Goal: Task Accomplishment & Management: Complete application form

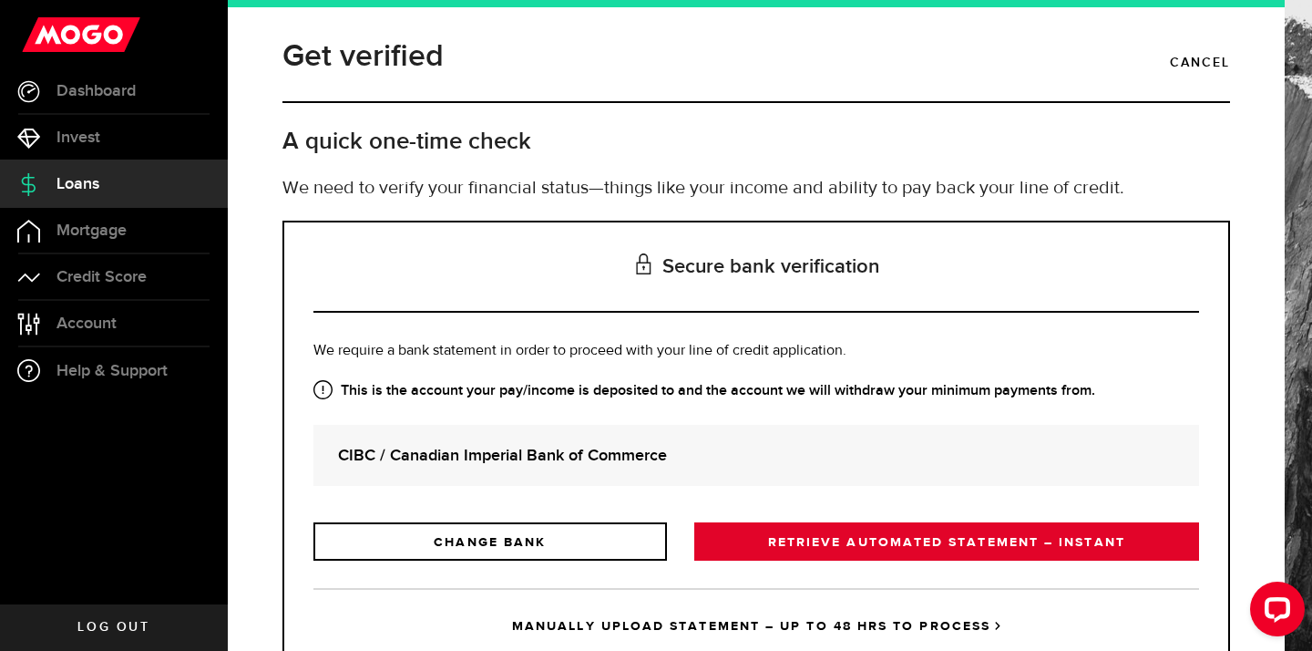
click at [816, 540] on link "RETRIEVE AUTOMATED STATEMENT – INSTANT" at bounding box center [946, 541] width 505 height 38
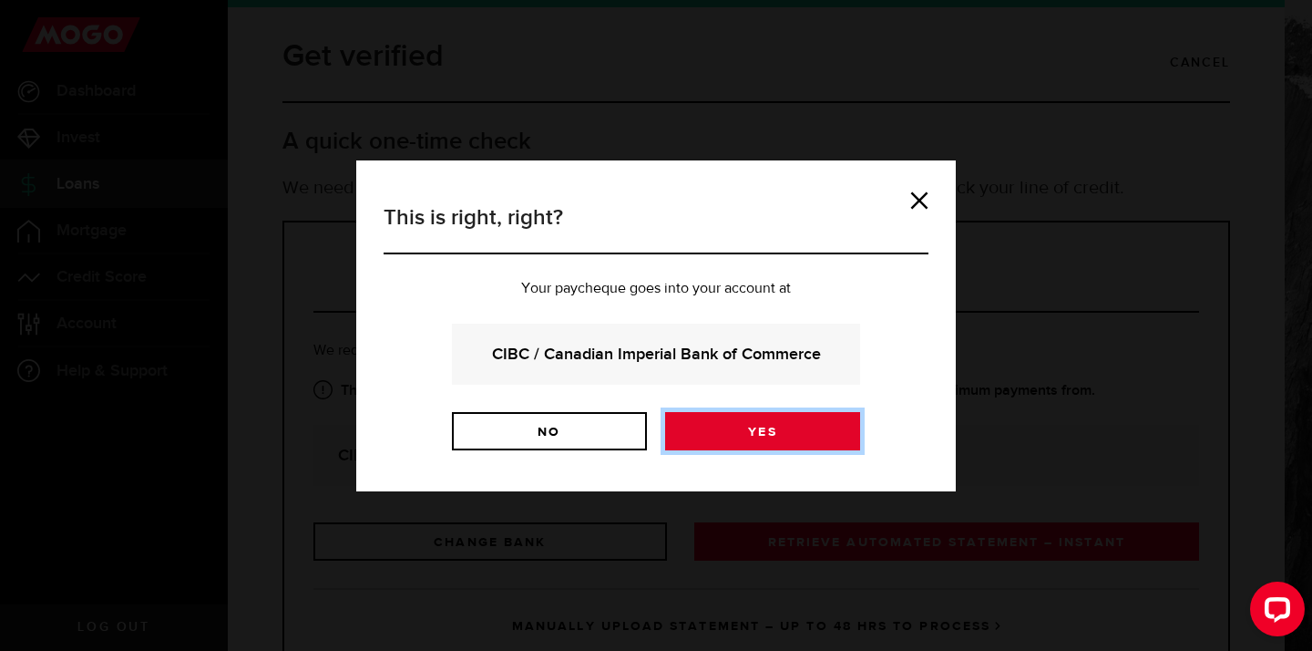
click at [781, 423] on link "Yes" at bounding box center [762, 431] width 195 height 38
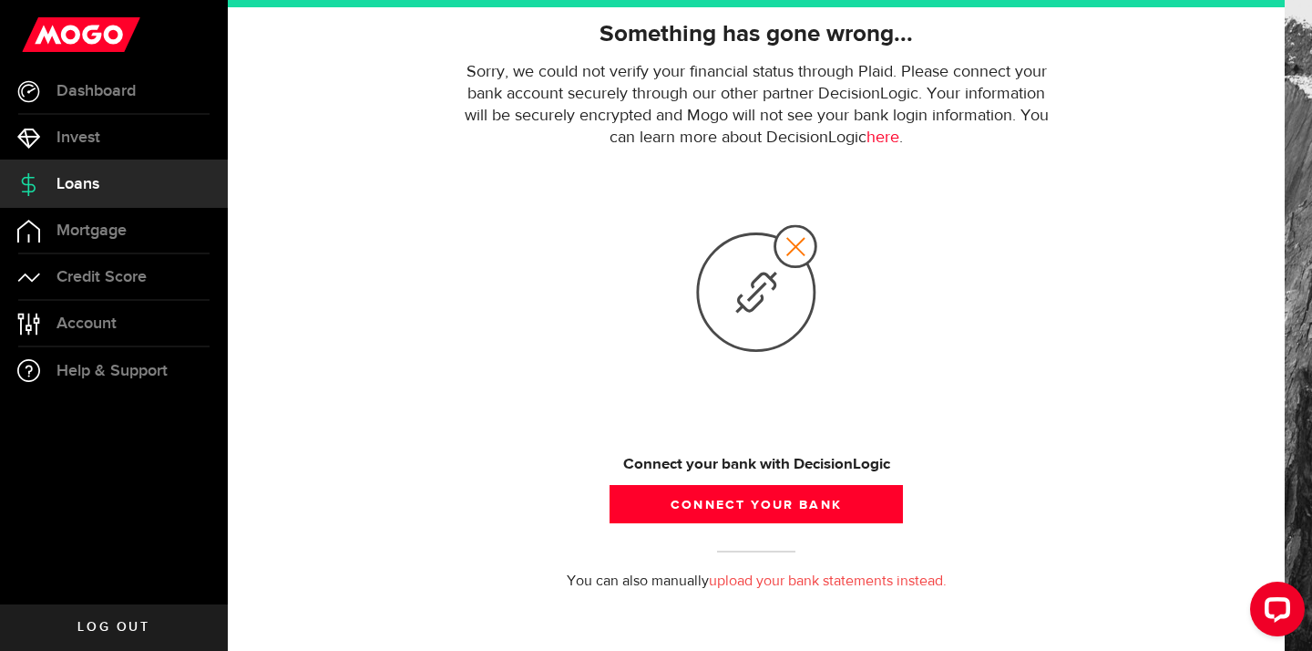
scroll to position [153, 0]
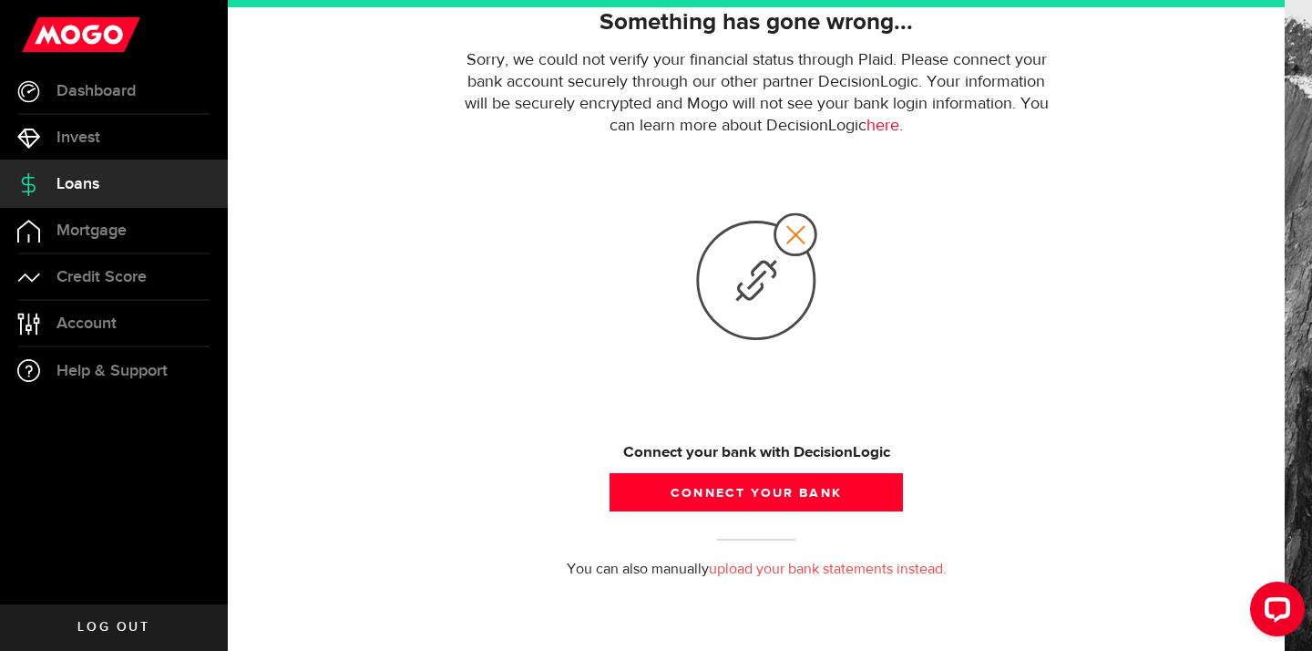
click at [794, 564] on link "upload your bank statements instead." at bounding box center [828, 569] width 238 height 15
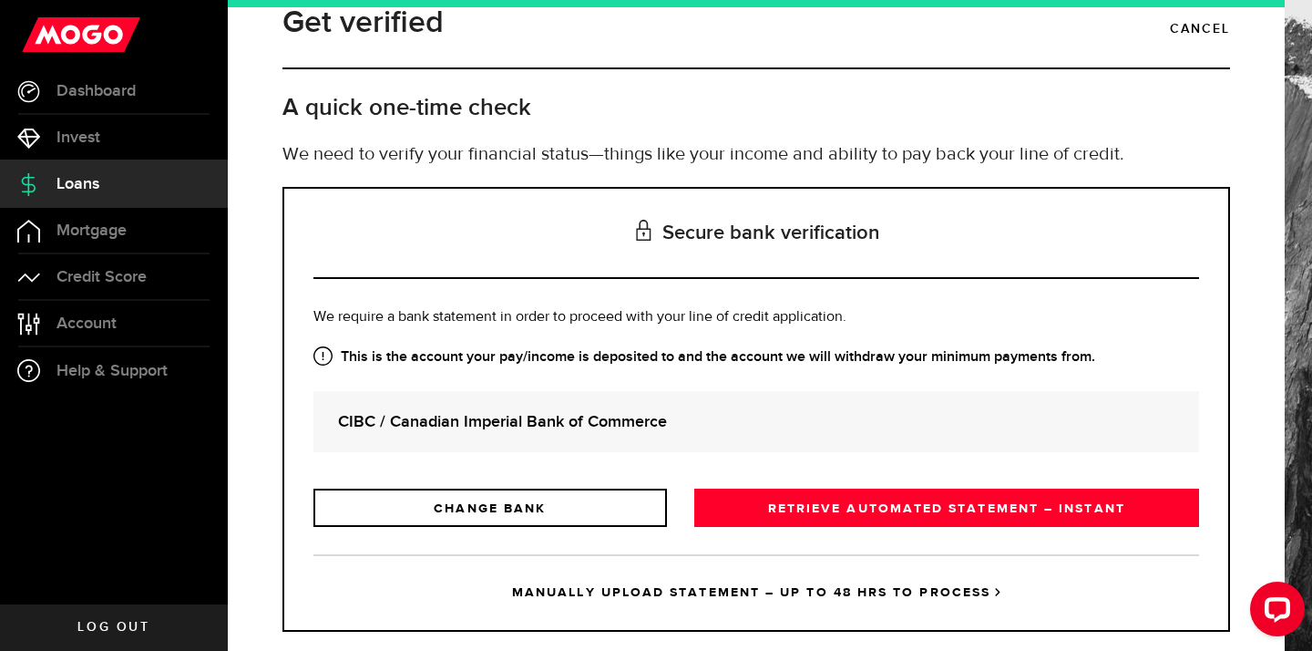
scroll to position [67, 0]
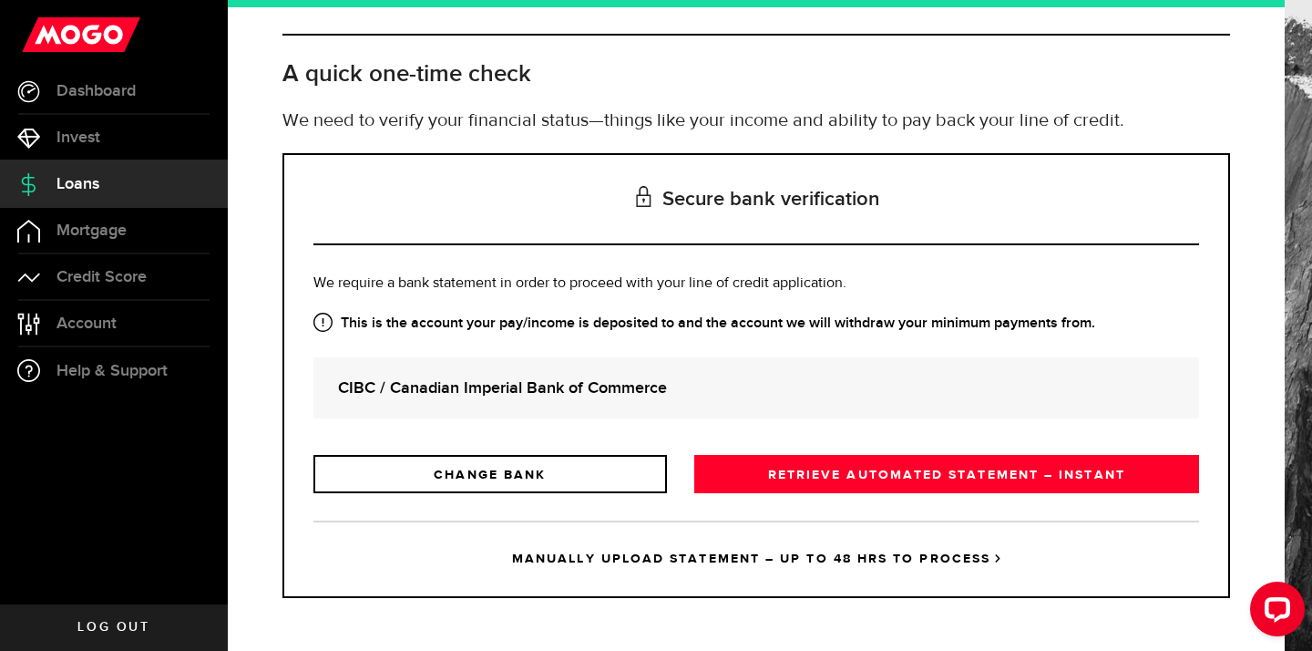
click at [869, 553] on link "MANUALLY UPLOAD STATEMENT – UP TO 48 HRS TO PROCESS" at bounding box center [757, 558] width 886 height 76
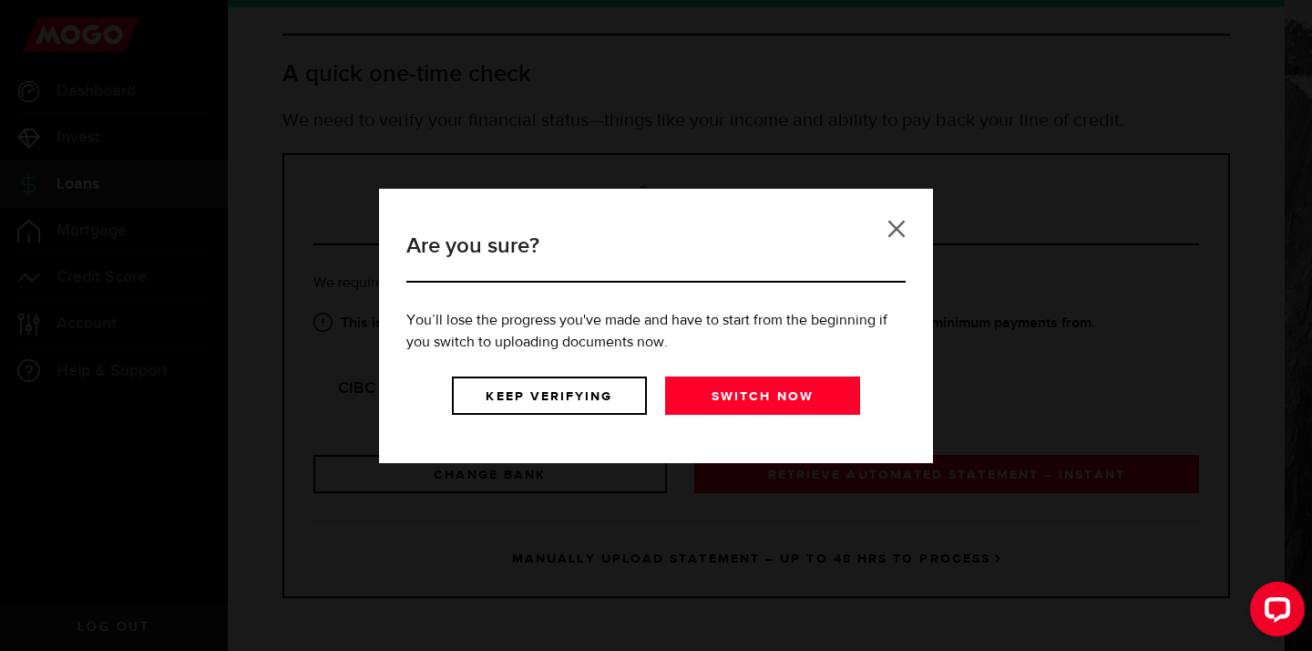
click at [897, 234] on link at bounding box center [897, 229] width 18 height 18
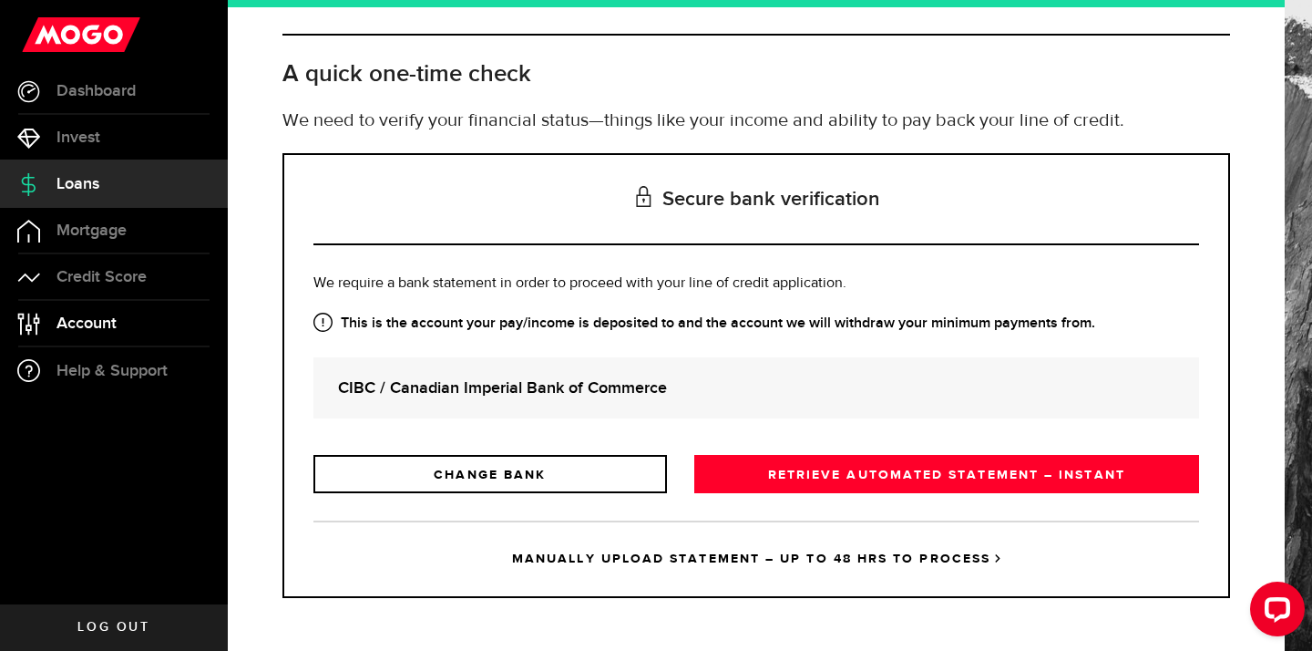
click at [104, 322] on span "Account" at bounding box center [87, 323] width 60 height 16
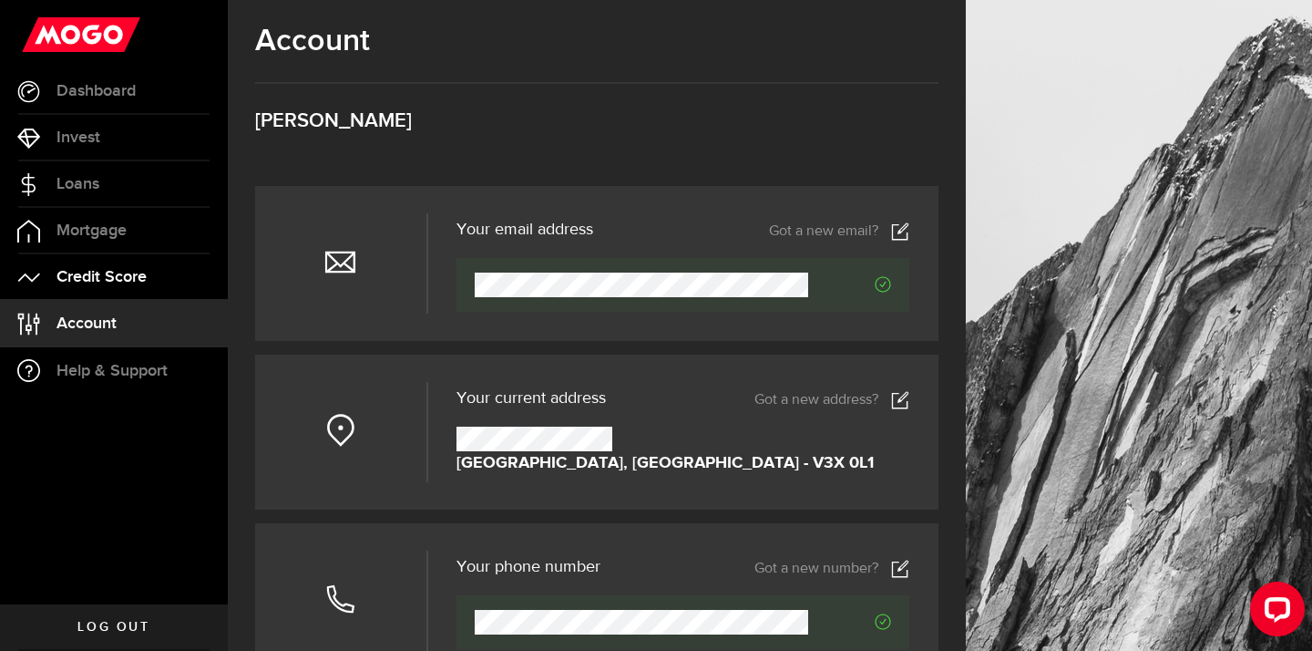
click at [112, 274] on span "Credit Score" at bounding box center [102, 277] width 90 height 16
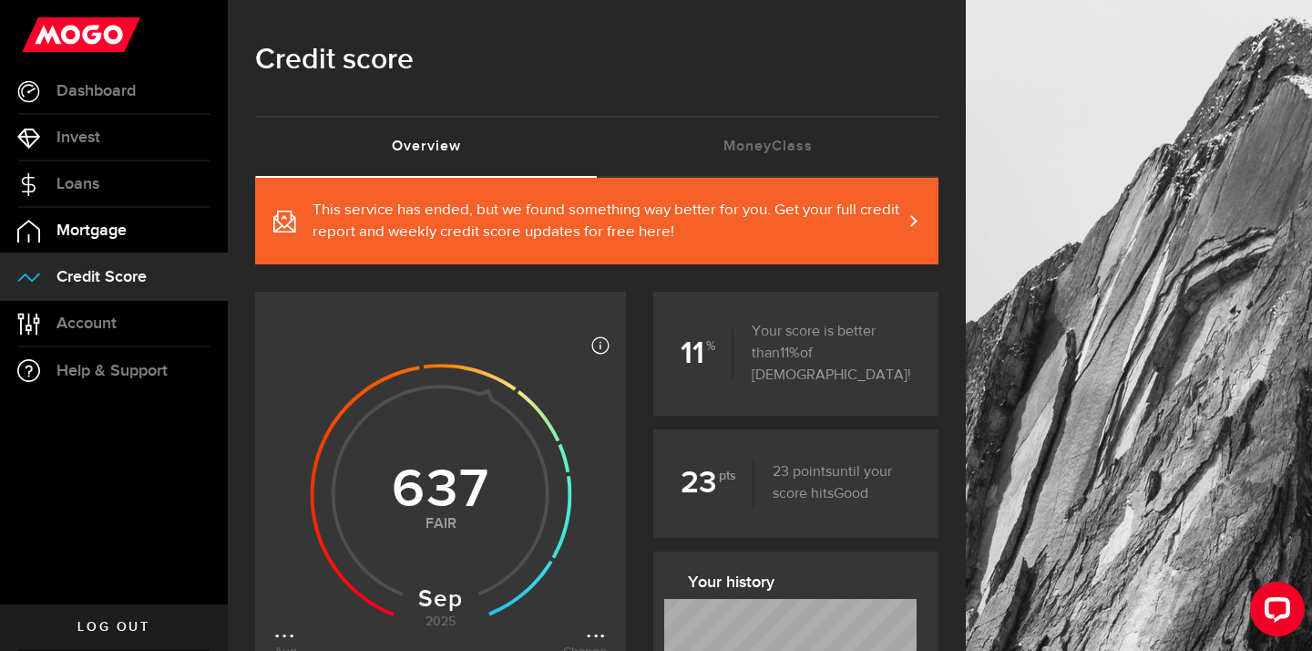
click at [114, 232] on span "Mortgage" at bounding box center [92, 230] width 70 height 16
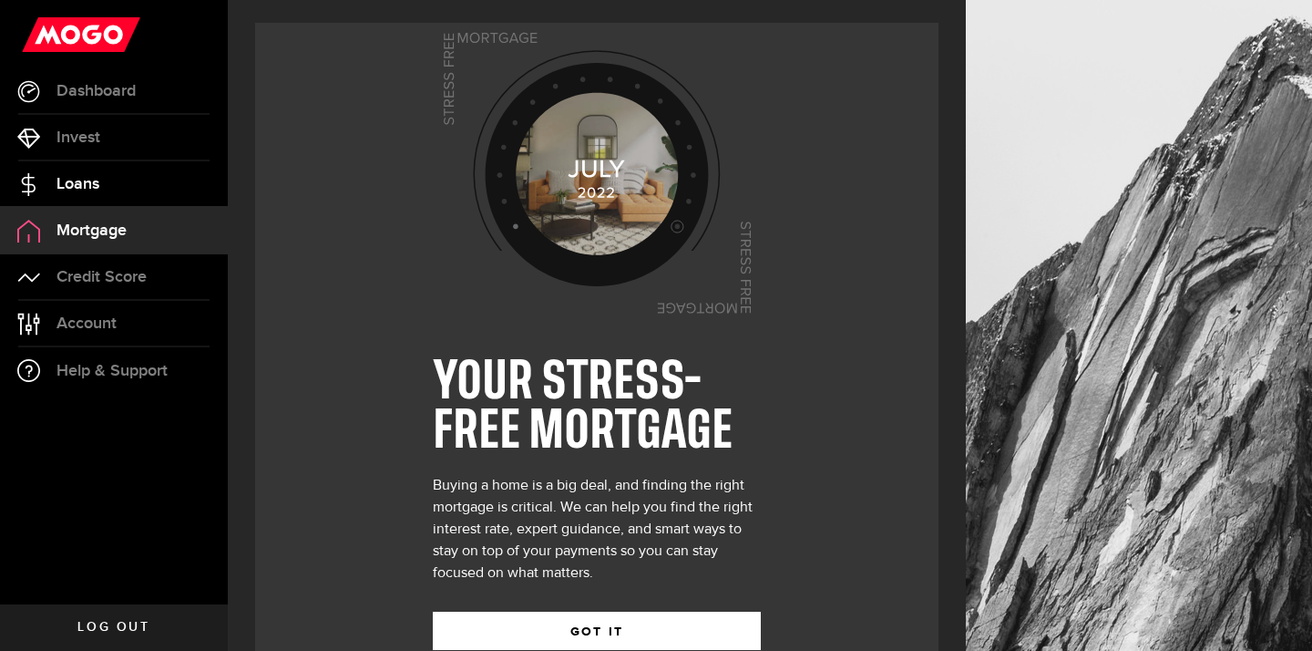
click at [108, 196] on link "Loans" at bounding box center [114, 184] width 228 height 46
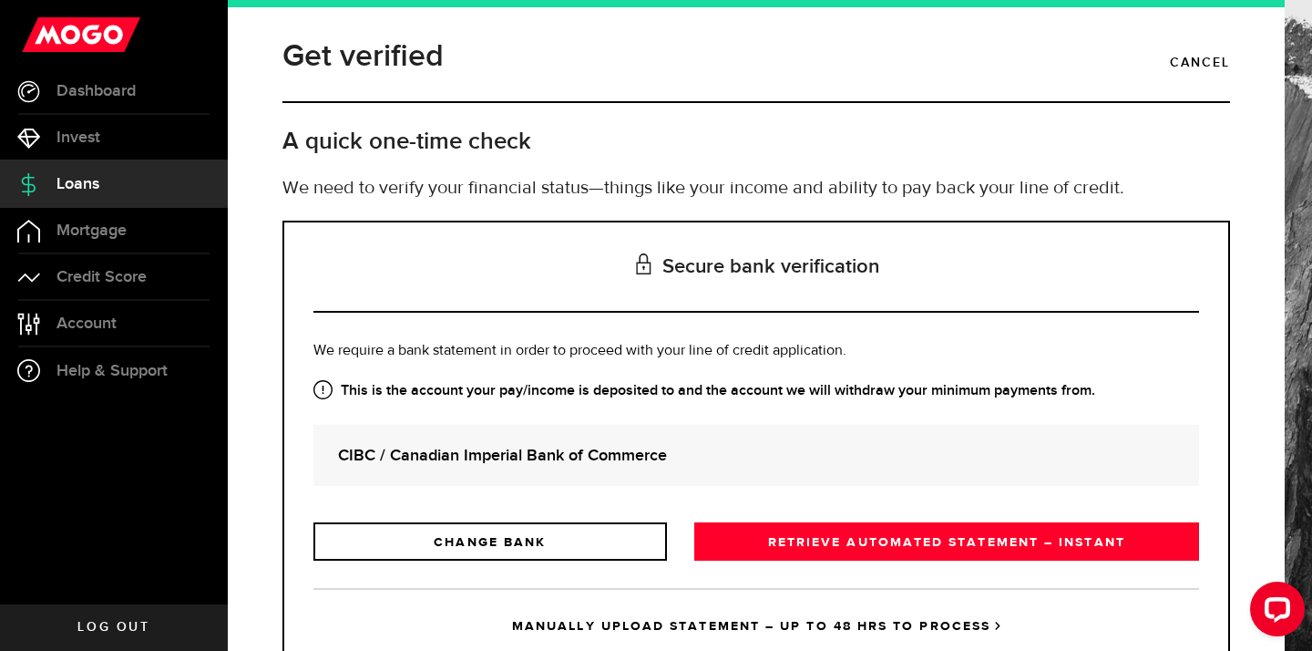
scroll to position [67, 0]
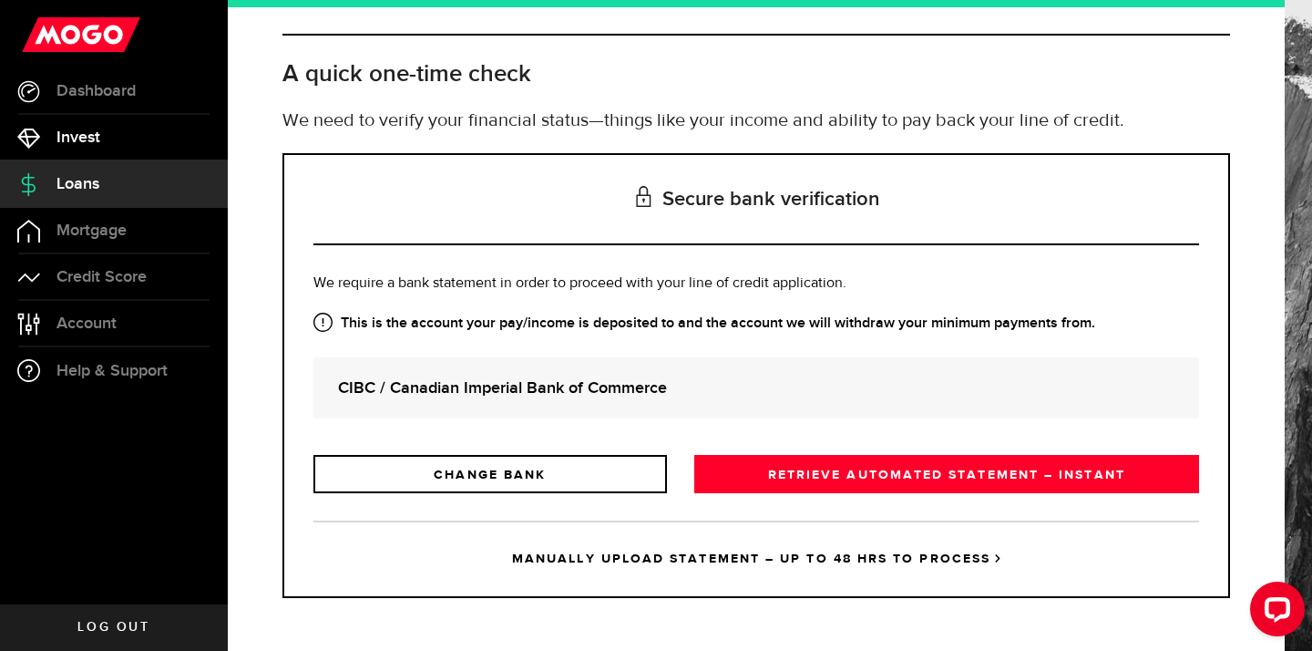
click at [69, 146] on span "Invest" at bounding box center [79, 137] width 44 height 16
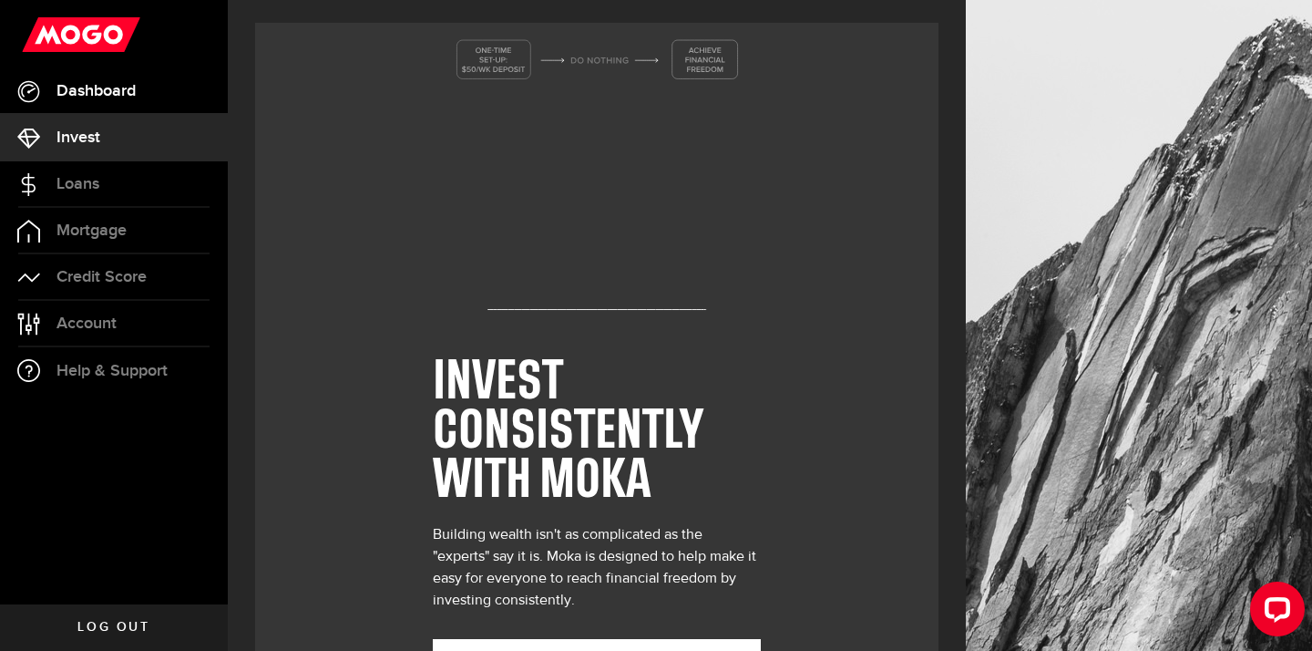
click at [82, 87] on span "Dashboard" at bounding box center [96, 91] width 79 height 16
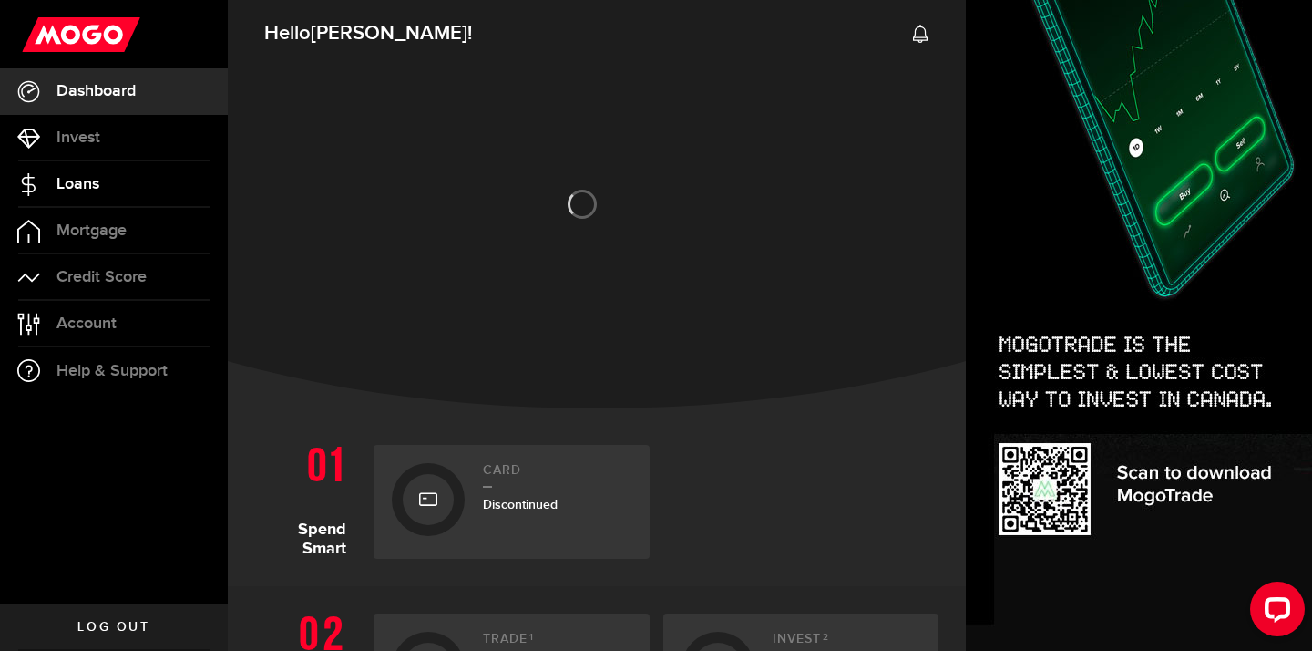
click at [79, 176] on span "Loans" at bounding box center [78, 184] width 43 height 16
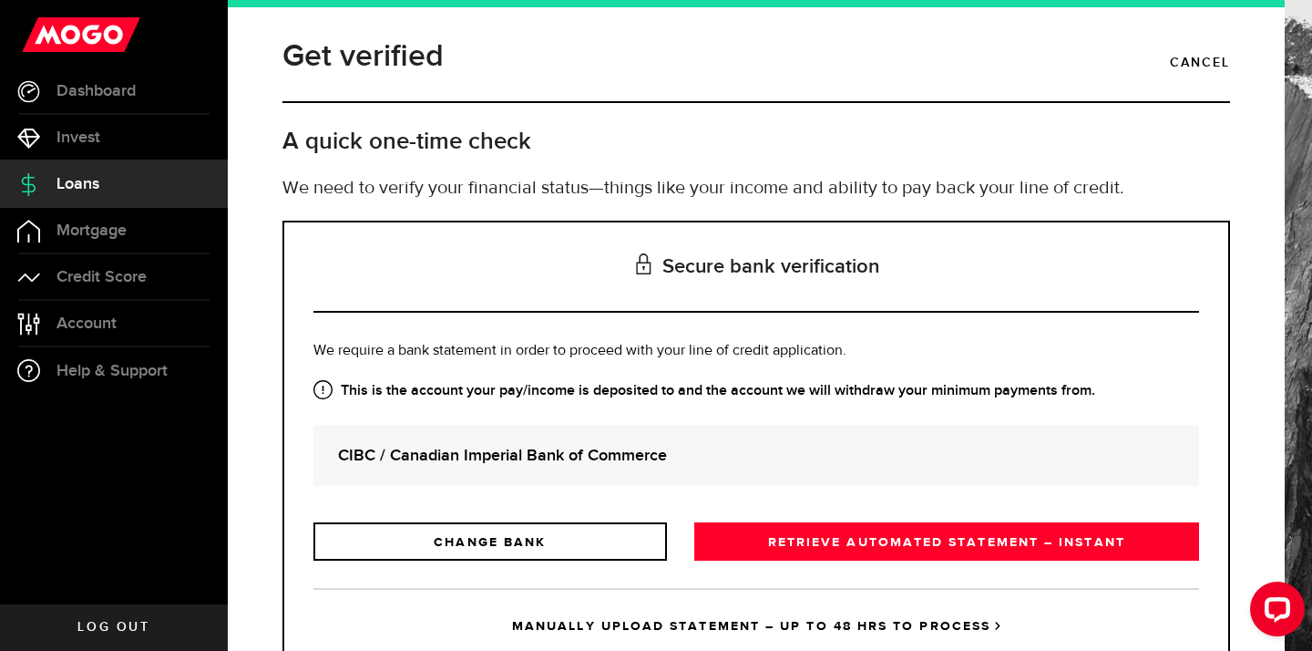
scroll to position [67, 0]
